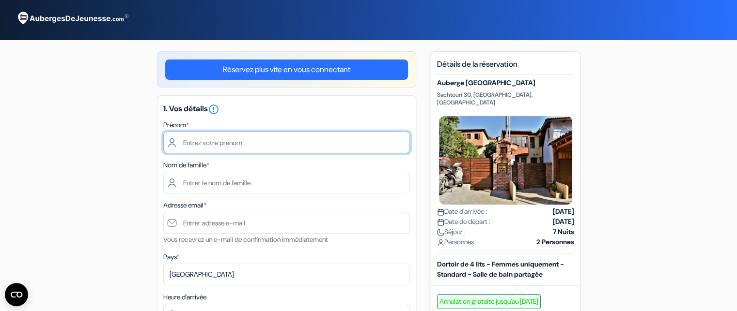
click at [227, 143] on input "text" at bounding box center [286, 143] width 247 height 22
type input "Cécile"
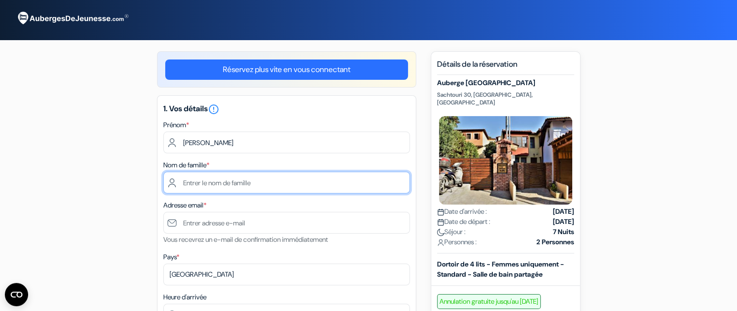
type input "Clerc"
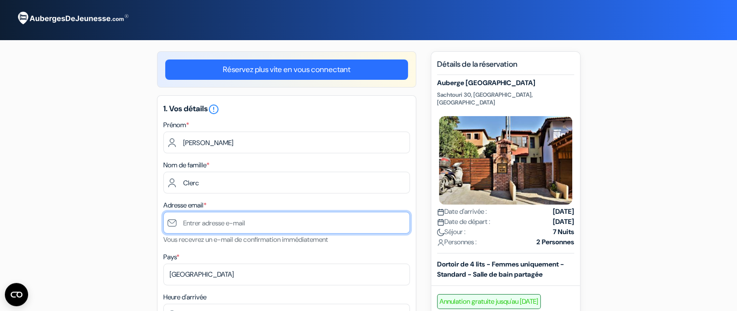
type input "[EMAIL_ADDRESS][DOMAIN_NAME]"
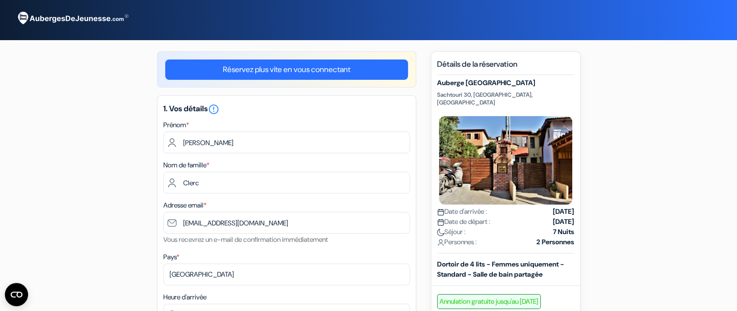
type input "+33786593251"
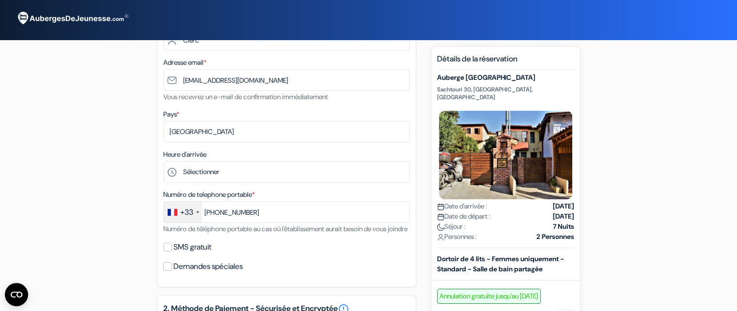
scroll to position [143, 0]
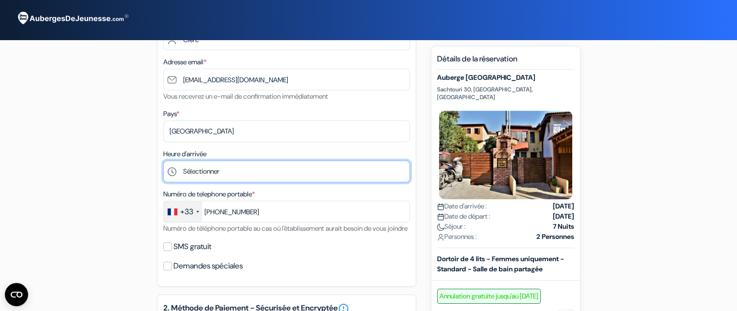
click at [216, 170] on select "Sélectionner 1:00 2:00 3:00 4:00 5:00 6:00 7:00 8:00 9:00 10:00 11:00 12:00 13:…" at bounding box center [286, 172] width 247 height 22
select select "14"
click at [163, 161] on select "Sélectionner 1:00 2:00 3:00 4:00 5:00 6:00 7:00 8:00 9:00 10:00 11:00 12:00 13:…" at bounding box center [286, 172] width 247 height 22
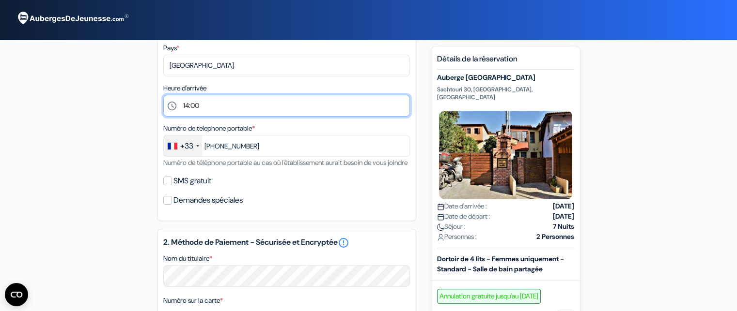
scroll to position [210, 0]
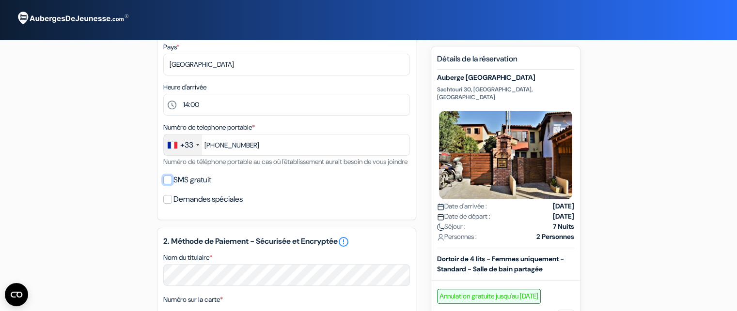
click at [171, 185] on input "SMS gratuit" at bounding box center [167, 180] width 9 height 9
checkbox input "true"
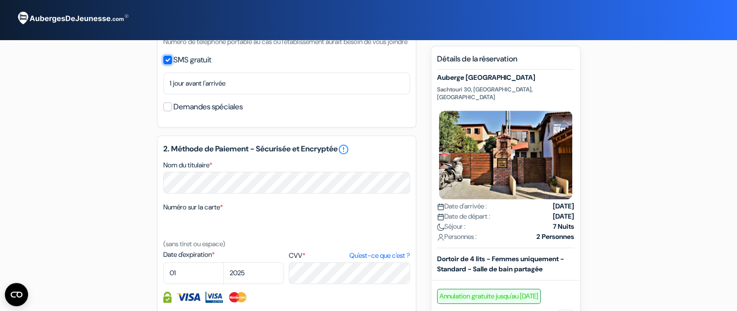
scroll to position [333, 0]
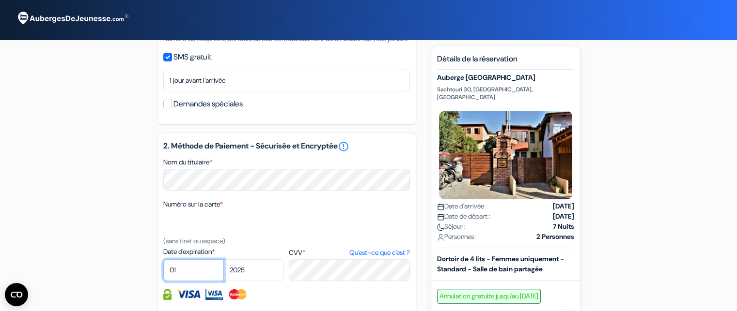
select select "09"
select select "2026"
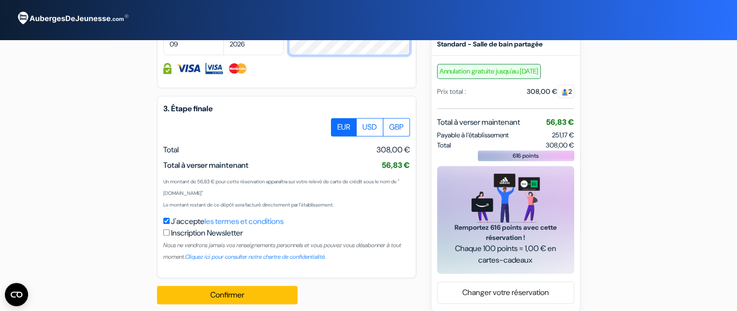
scroll to position [582, 0]
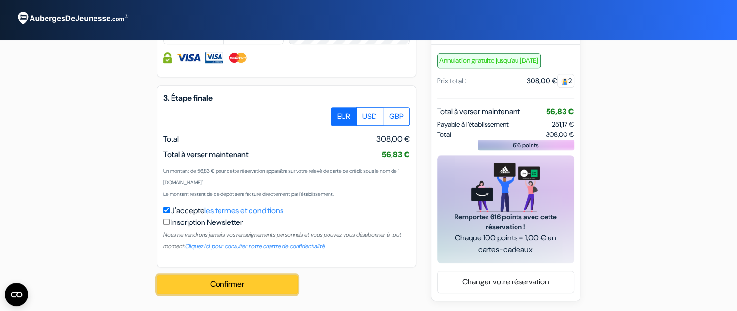
click at [266, 283] on button "Confirmer Loading..." at bounding box center [227, 285] width 140 height 18
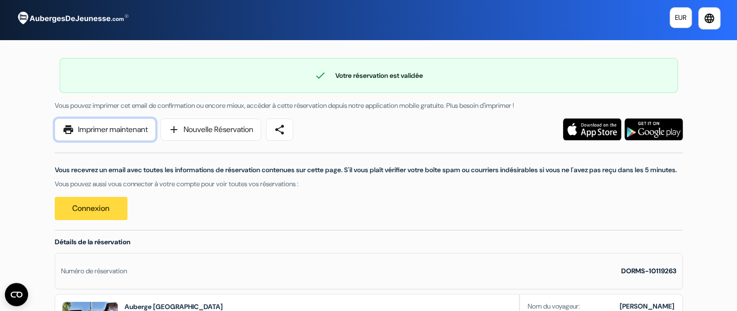
click at [112, 134] on link "print Imprimer maintenant" at bounding box center [105, 130] width 101 height 22
